Goal: Check status: Check status

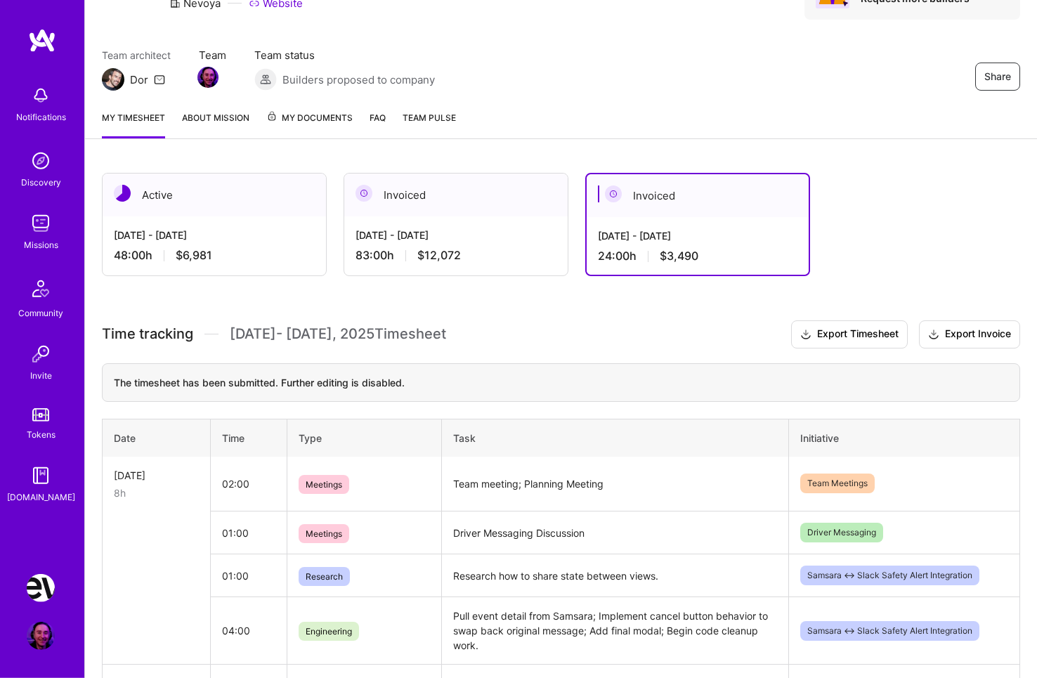
scroll to position [79, 0]
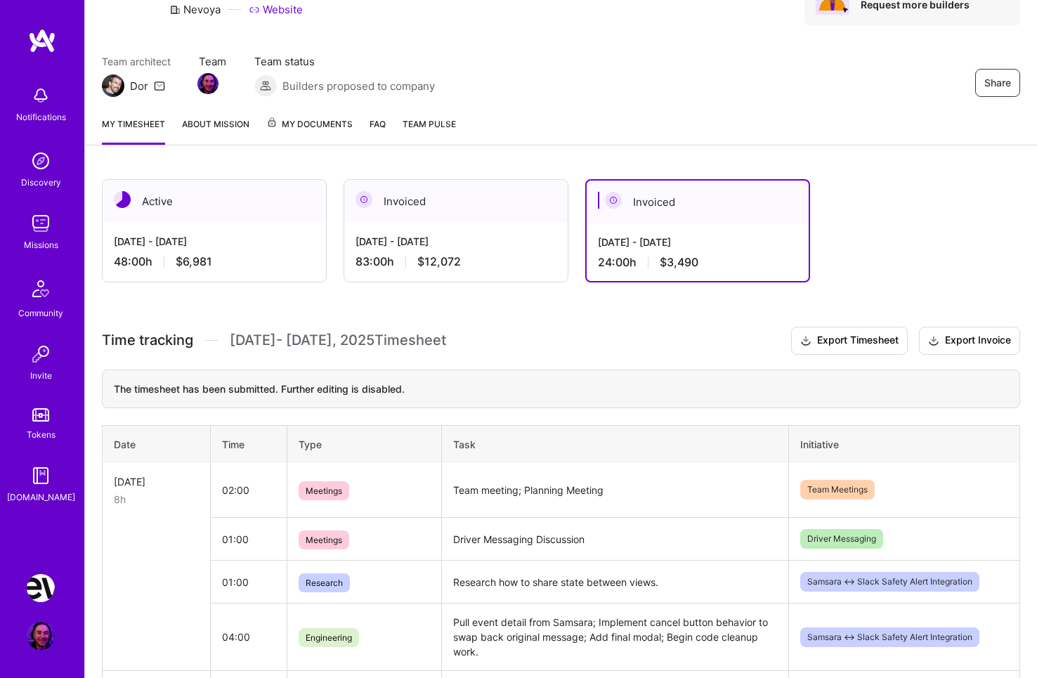
click at [281, 244] on div "[DATE] - [DATE]" at bounding box center [214, 241] width 201 height 15
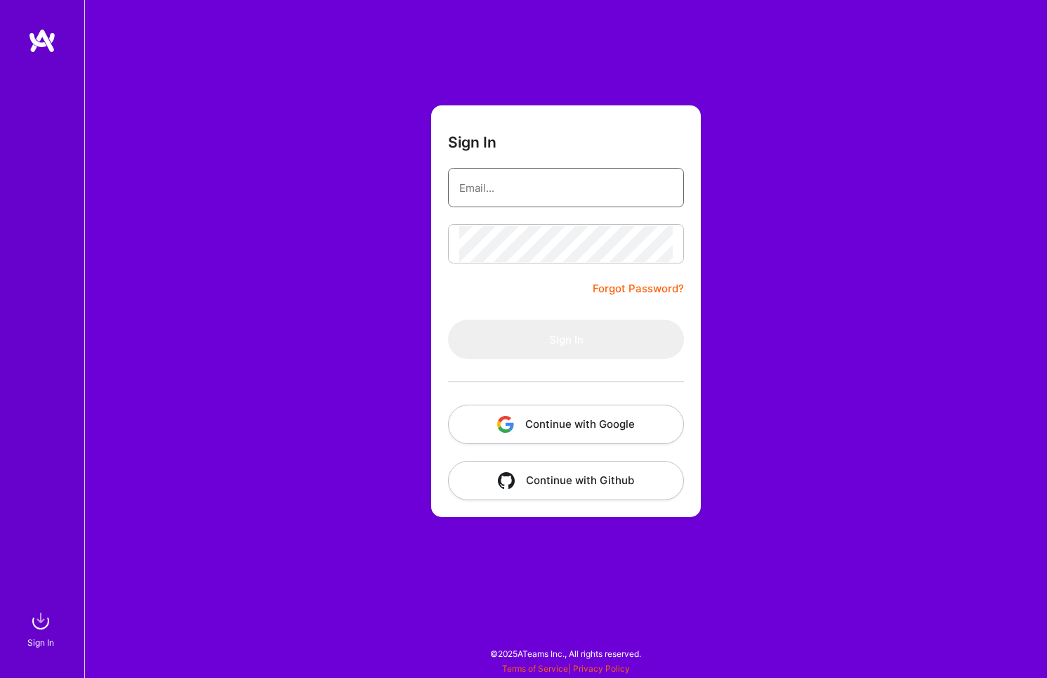
click at [531, 191] on input "email" at bounding box center [566, 188] width 214 height 36
type input "[EMAIL_ADDRESS][DOMAIN_NAME]"
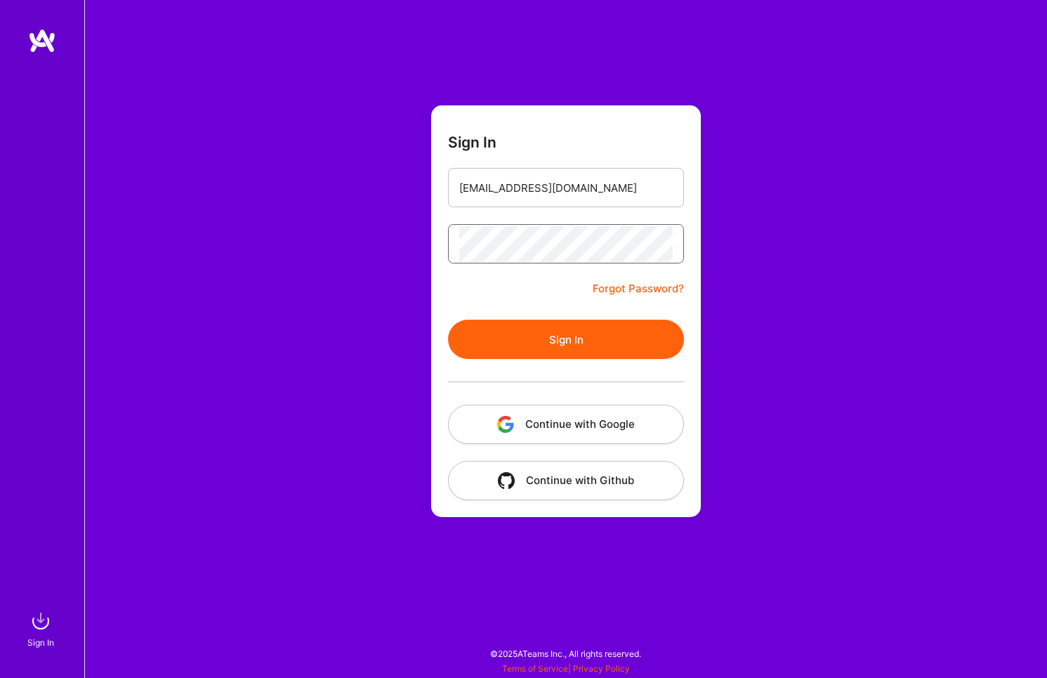
click at [448, 320] on button "Sign In" at bounding box center [566, 339] width 236 height 39
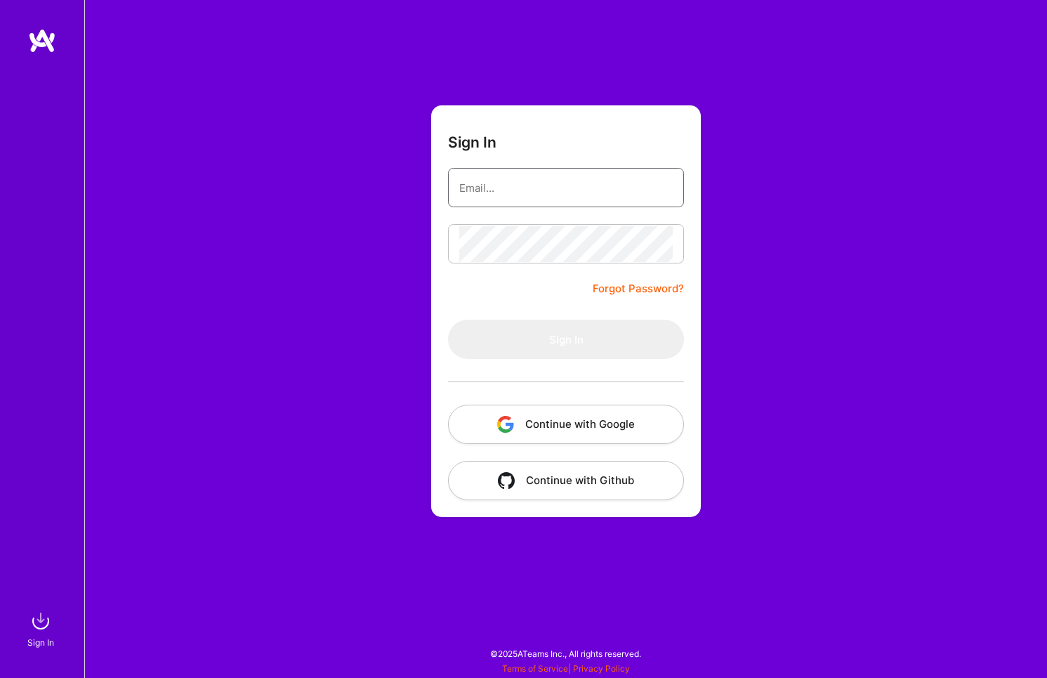
click at [534, 195] on input "email" at bounding box center [566, 188] width 214 height 36
type input "[EMAIL_ADDRESS][DOMAIN_NAME]"
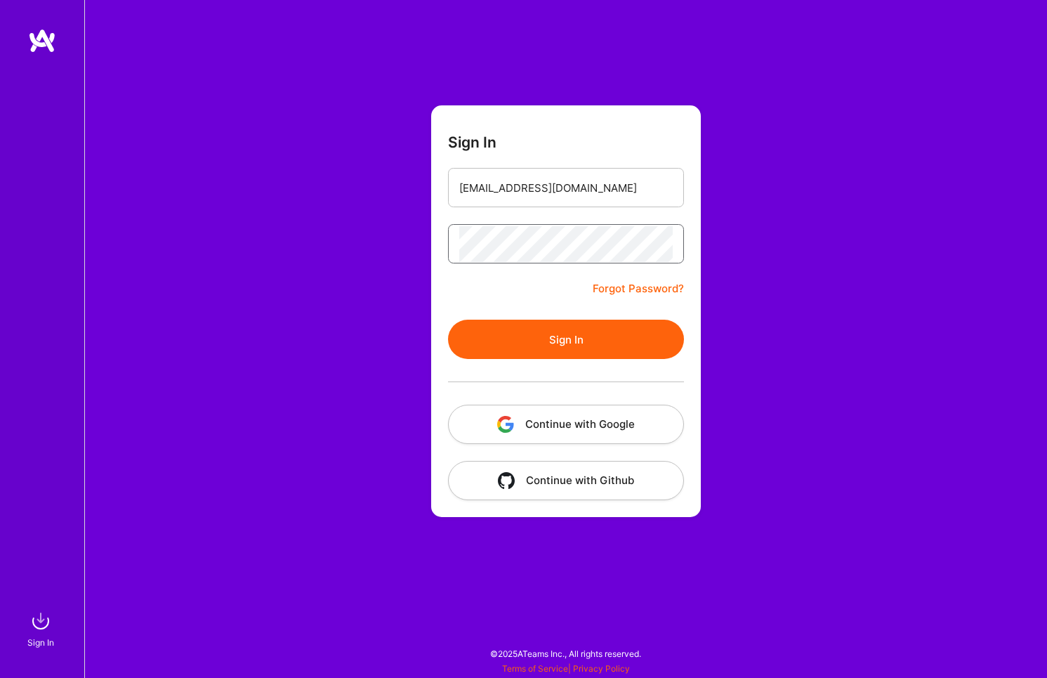
click at [448, 320] on button "Sign In" at bounding box center [566, 339] width 236 height 39
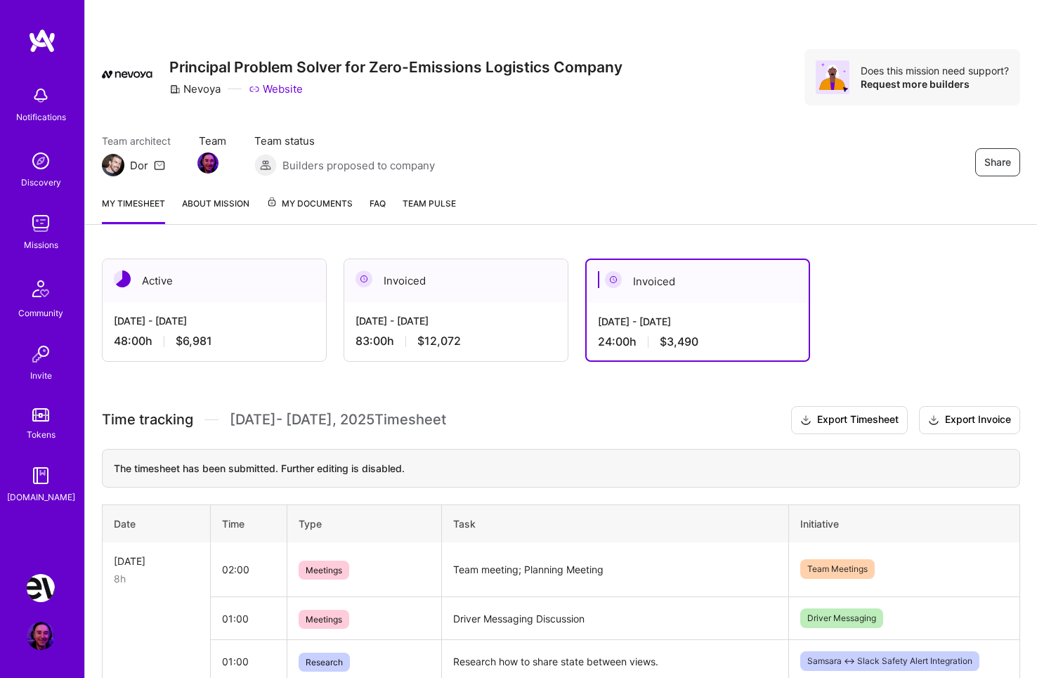
click at [150, 313] on div "[DATE] - [DATE] 48:00 h $6,981" at bounding box center [214, 331] width 223 height 58
